Goal: Find specific page/section: Find specific page/section

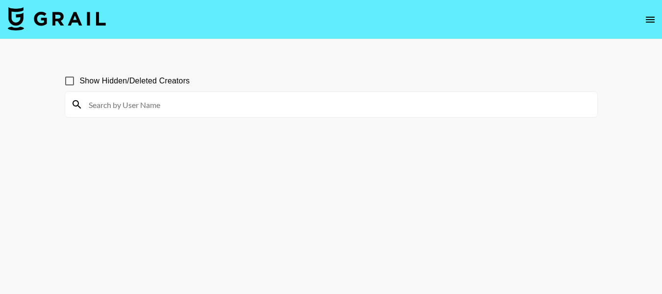
click at [243, 106] on input at bounding box center [337, 105] width 509 height 16
click at [374, 100] on input "beautyandorgan" at bounding box center [337, 105] width 509 height 16
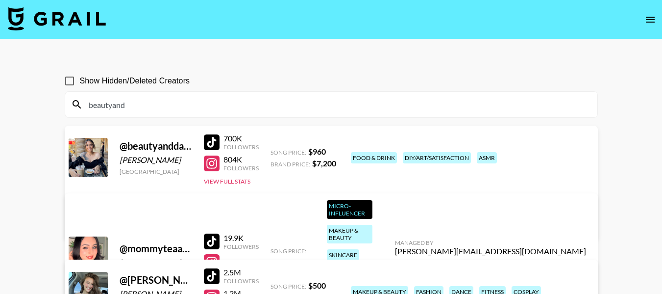
type input "beautyand"
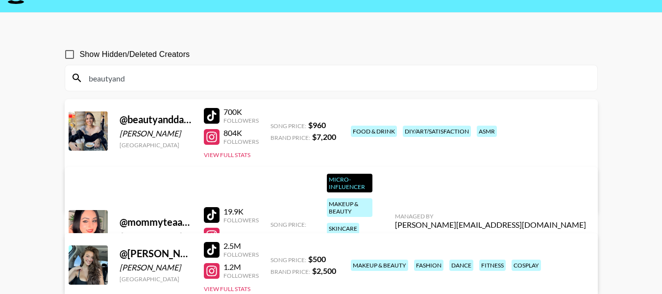
scroll to position [19, 0]
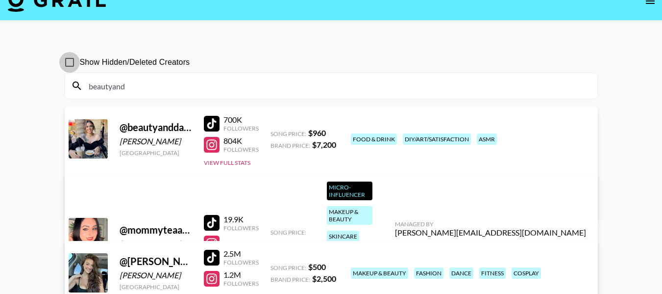
click at [71, 62] on input "Show Hidden/Deleted Creators" at bounding box center [69, 62] width 21 height 21
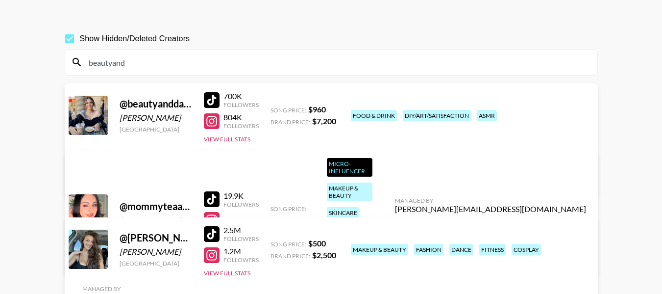
scroll to position [24, 0]
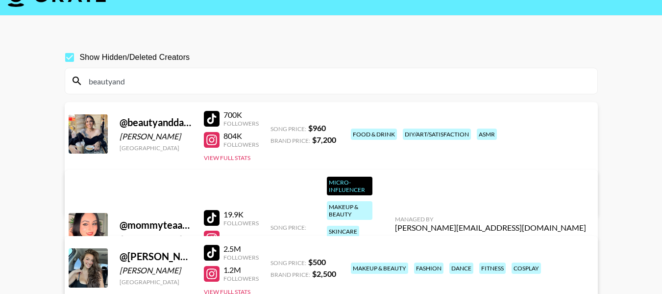
click at [153, 79] on input "beautyand" at bounding box center [337, 81] width 509 height 16
click at [72, 59] on input "Show Hidden/Deleted Creators" at bounding box center [69, 57] width 21 height 21
checkbox input "false"
click at [157, 88] on input "beautyand" at bounding box center [337, 81] width 509 height 16
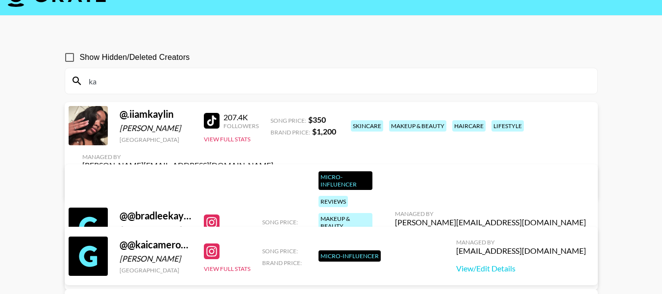
type input "k"
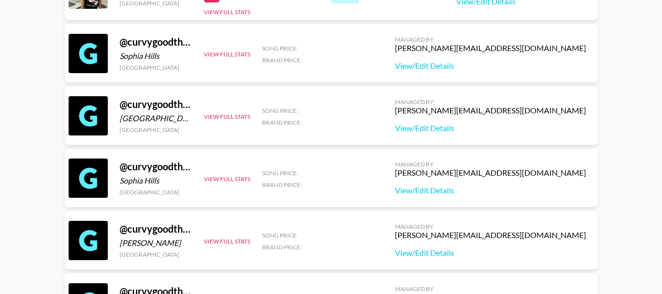
scroll to position [0, 0]
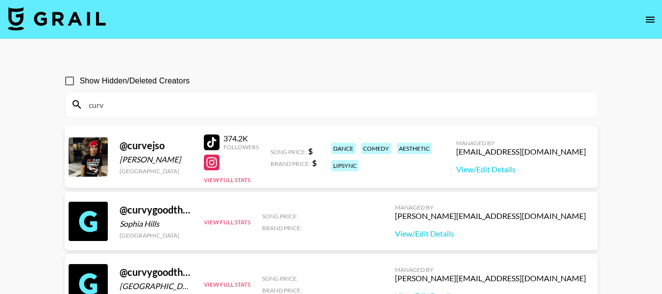
click at [143, 110] on input "curv" at bounding box center [337, 105] width 509 height 16
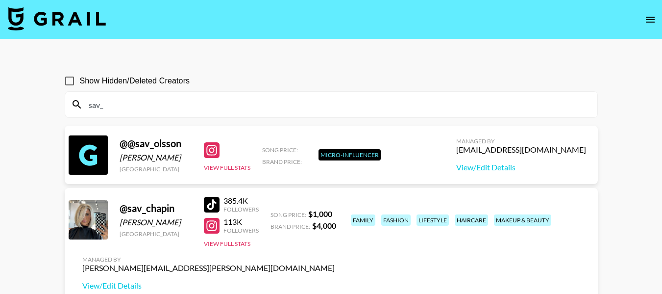
click at [158, 103] on input "sav_" at bounding box center [337, 105] width 509 height 16
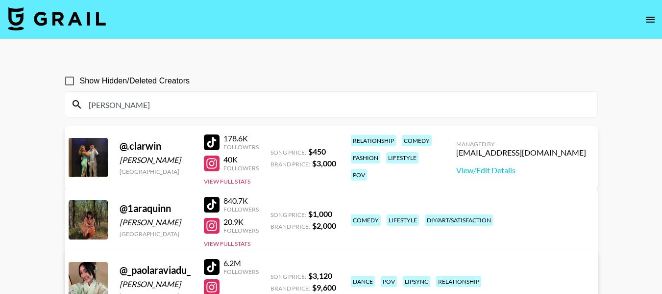
click at [112, 103] on input "[PERSON_NAME]" at bounding box center [337, 105] width 509 height 16
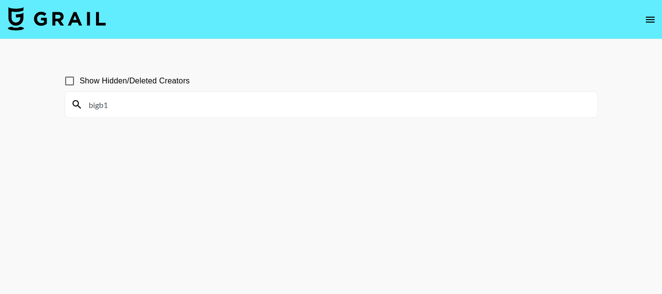
type input "bigb1"
click at [70, 73] on input "Show Hidden/Deleted Creators" at bounding box center [69, 81] width 21 height 21
checkbox input "true"
click at [117, 104] on input "bigb1" at bounding box center [337, 105] width 509 height 16
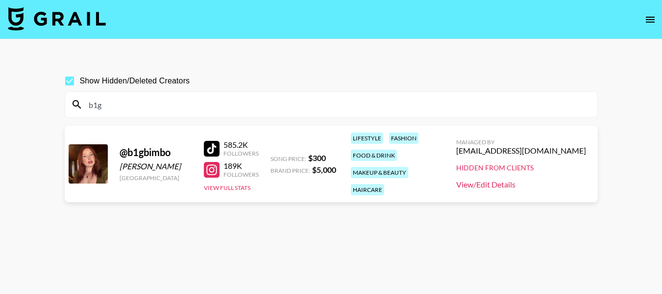
type input "b1g"
click at [514, 186] on link "View/Edit Details" at bounding box center [521, 184] width 130 height 10
click at [213, 184] on button "View Full Stats" at bounding box center [227, 187] width 47 height 7
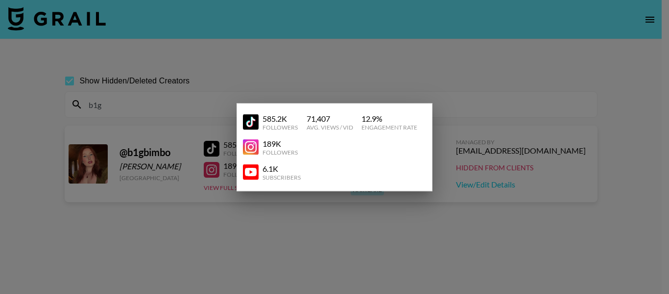
click at [234, 200] on div at bounding box center [334, 147] width 669 height 294
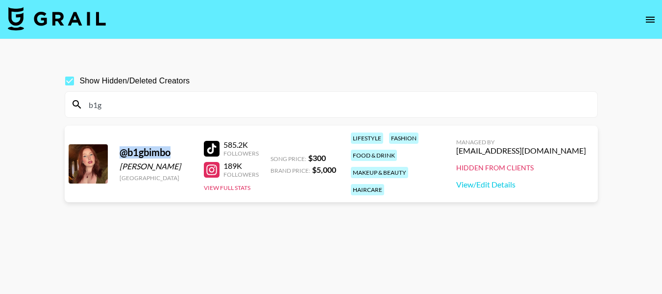
drag, startPoint x: 170, startPoint y: 152, endPoint x: 121, endPoint y: 152, distance: 49.5
click at [121, 152] on div "@ b1gbimbo" at bounding box center [156, 152] width 73 height 12
copy div "@ b1gbimbo"
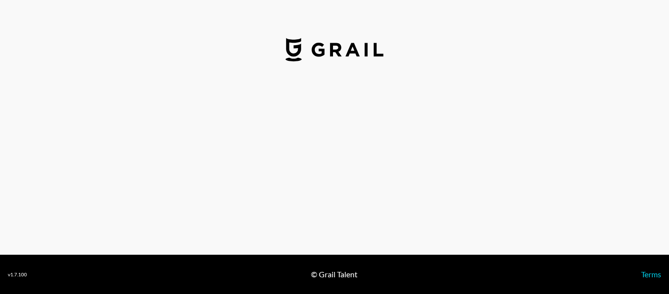
select select "USD"
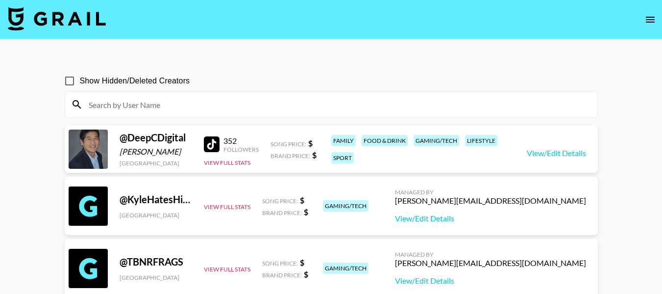
click at [215, 100] on input at bounding box center [337, 105] width 509 height 16
paste input "@b1gbimbo"
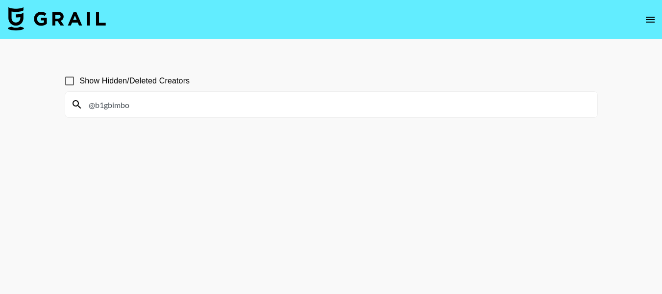
type input "@b1gbimbo"
click at [76, 84] on input "Show Hidden/Deleted Creators" at bounding box center [69, 81] width 21 height 21
checkbox input "true"
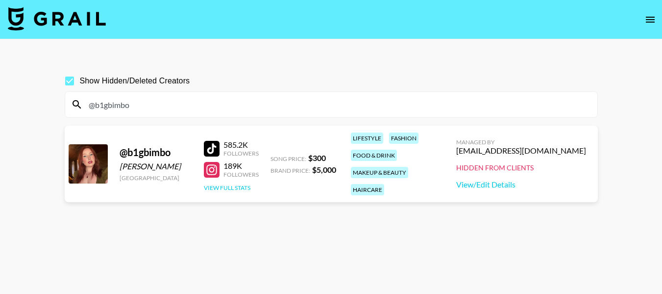
click at [243, 187] on button "View Full Stats" at bounding box center [227, 187] width 47 height 7
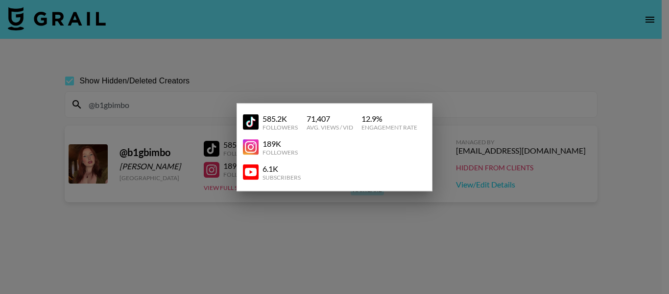
click at [207, 209] on div at bounding box center [334, 147] width 669 height 294
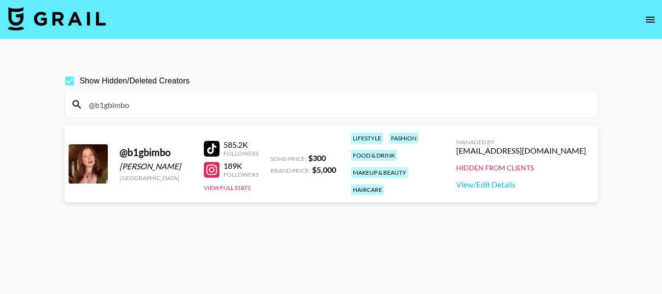
click at [91, 171] on div at bounding box center [88, 163] width 39 height 39
click at [552, 180] on link "View/Edit Details" at bounding box center [521, 184] width 130 height 10
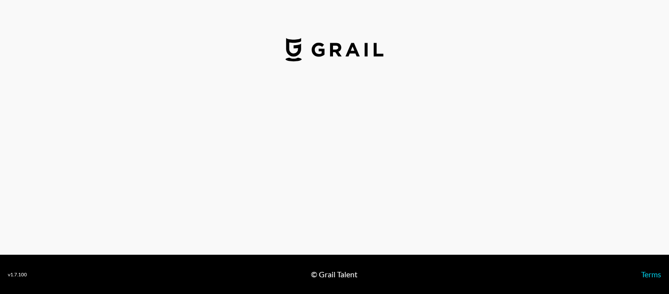
select select "USD"
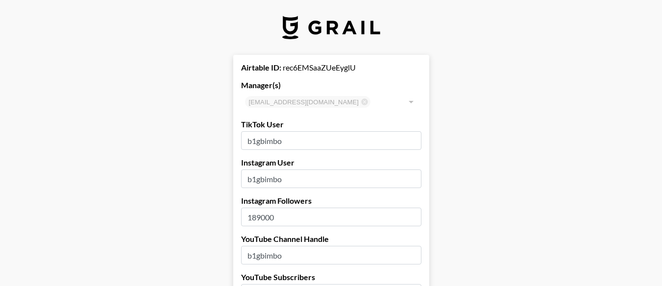
click at [345, 64] on div "Airtable ID: rec6EMSaaZUeEyglU" at bounding box center [331, 68] width 180 height 10
copy div "rec6EMSaaZUeEyglU"
